Goal: Unclear: Browse casually

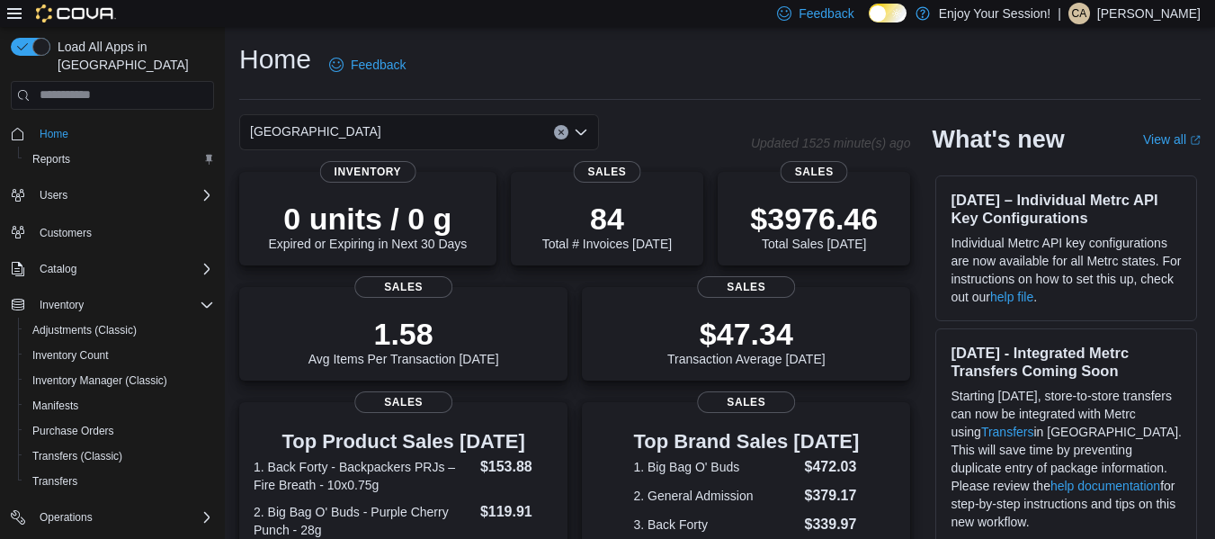
scroll to position [549, 0]
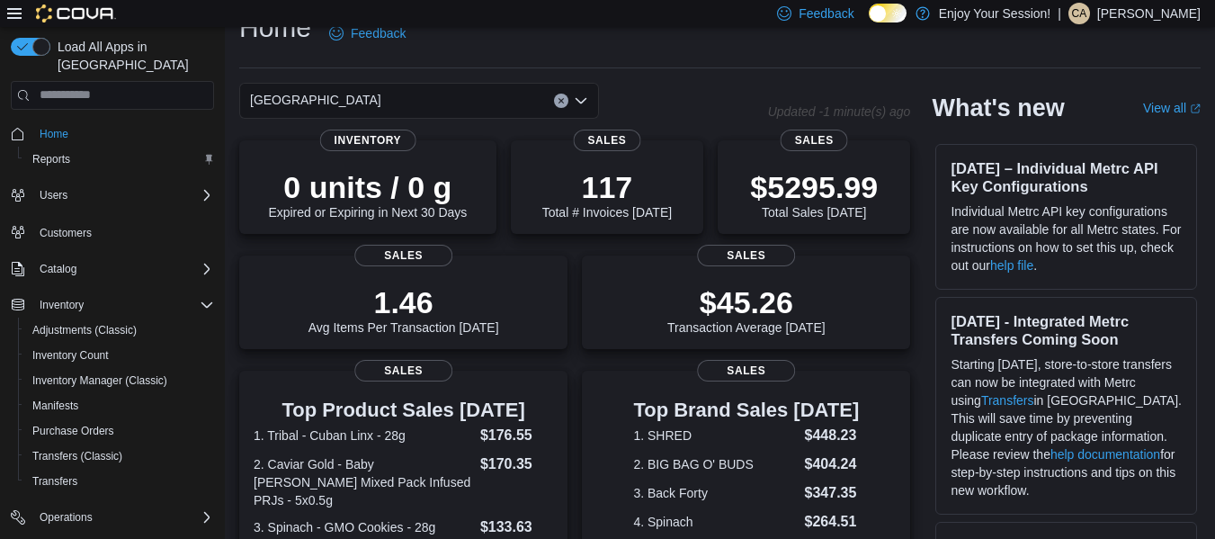
scroll to position [31, 0]
